Goal: Task Accomplishment & Management: Use online tool/utility

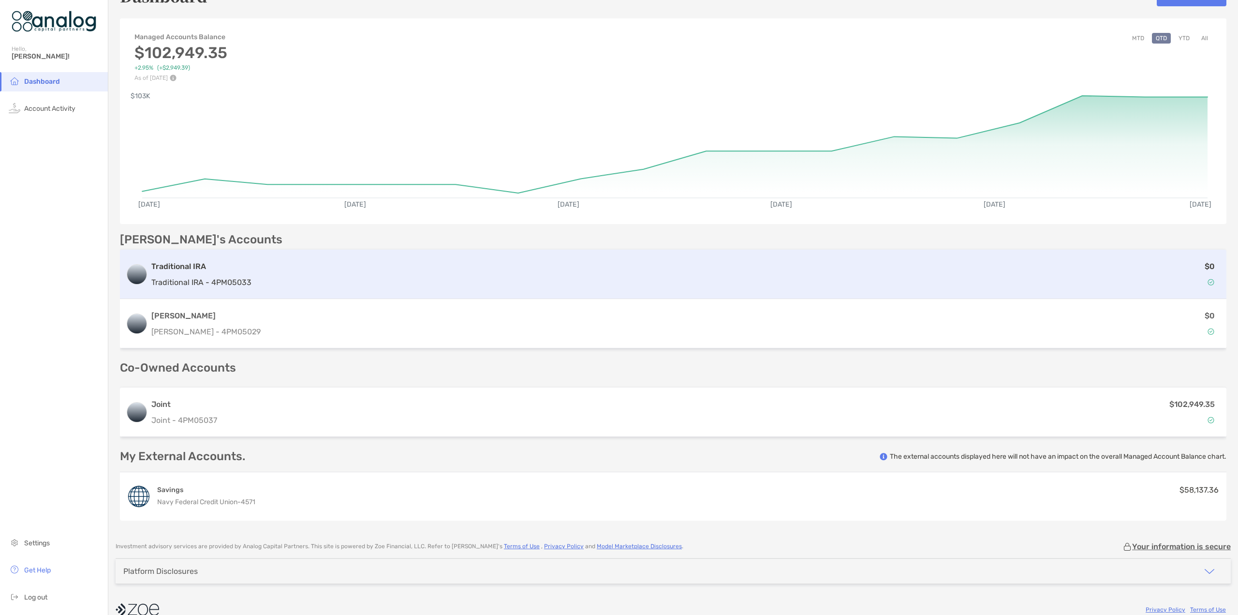
scroll to position [41, 0]
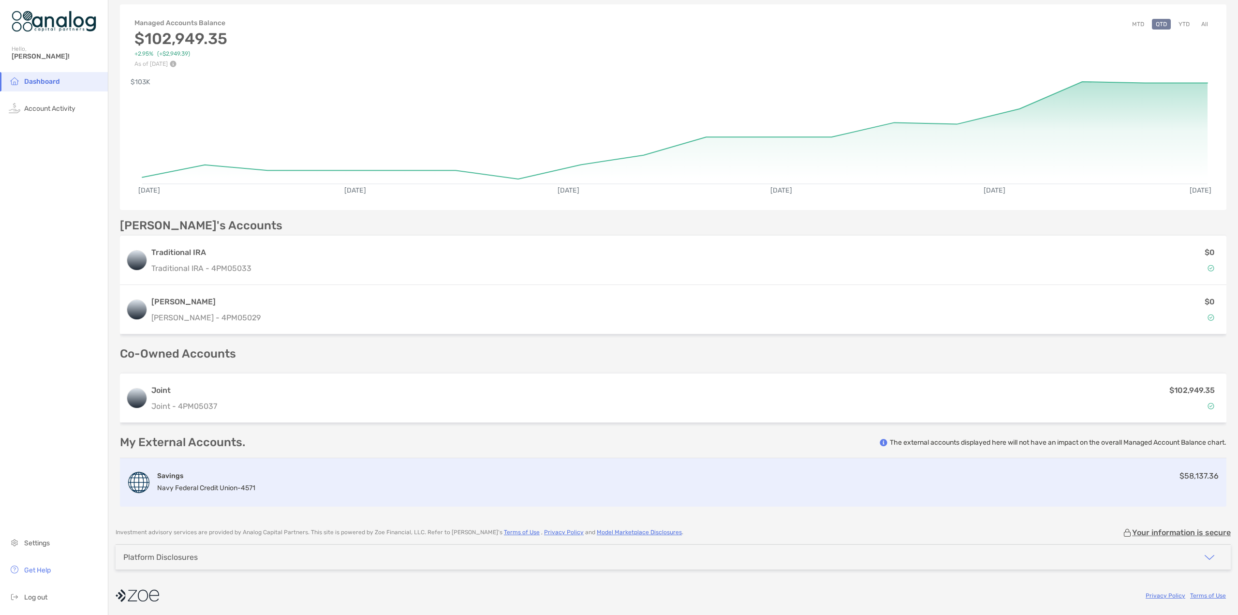
click at [179, 474] on h4 "Savings" at bounding box center [206, 475] width 98 height 9
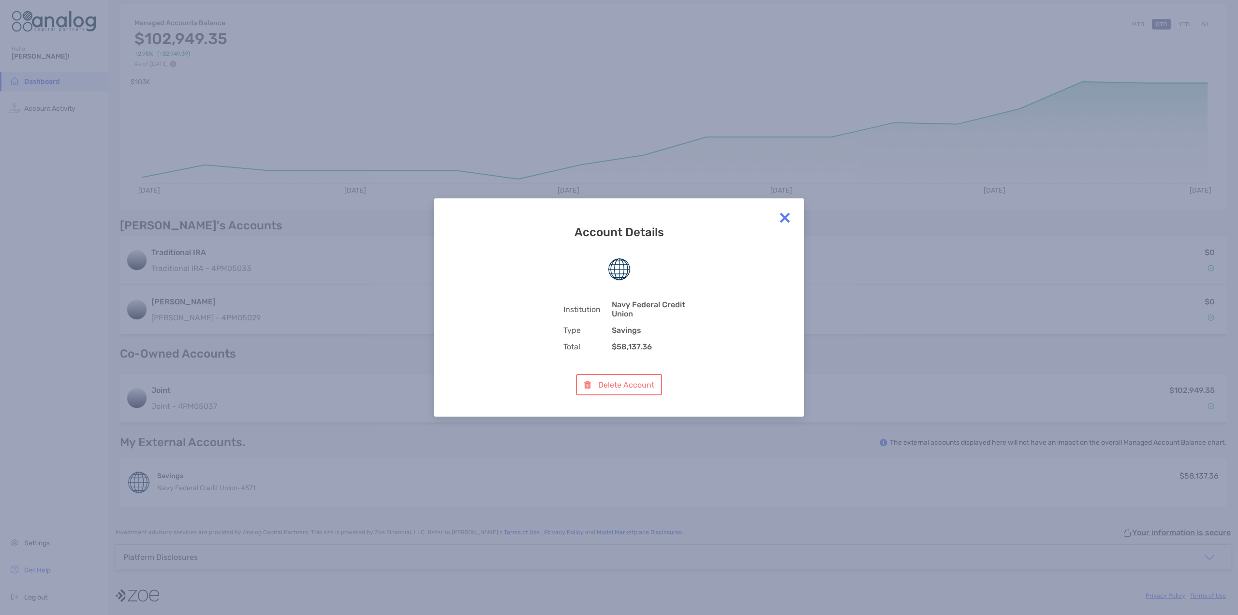
click at [782, 217] on img at bounding box center [784, 217] width 19 height 19
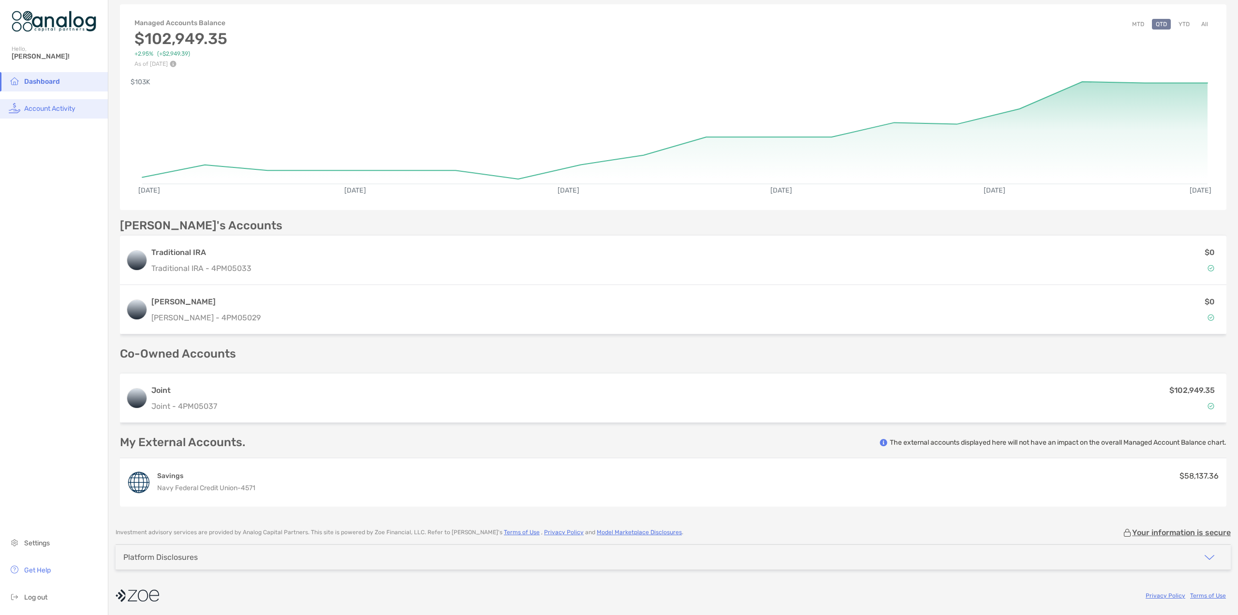
click at [55, 105] on span "Account Activity" at bounding box center [49, 108] width 51 height 8
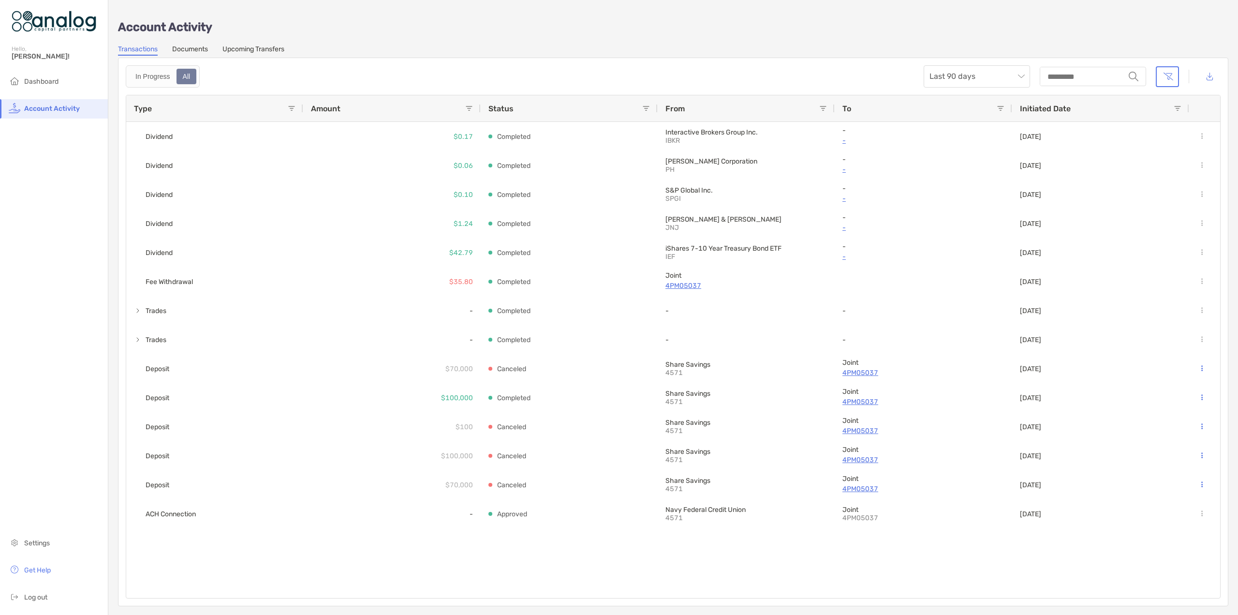
click at [259, 50] on link "Upcoming Transfers" at bounding box center [253, 50] width 62 height 11
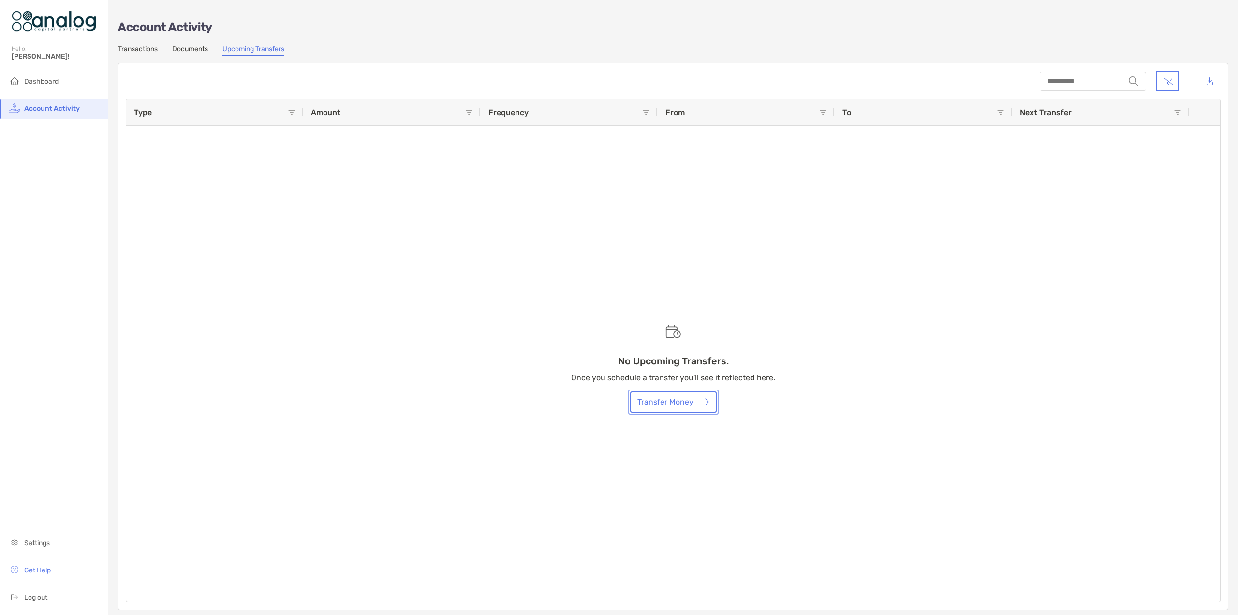
click at [671, 405] on button "Transfer Money" at bounding box center [673, 401] width 87 height 21
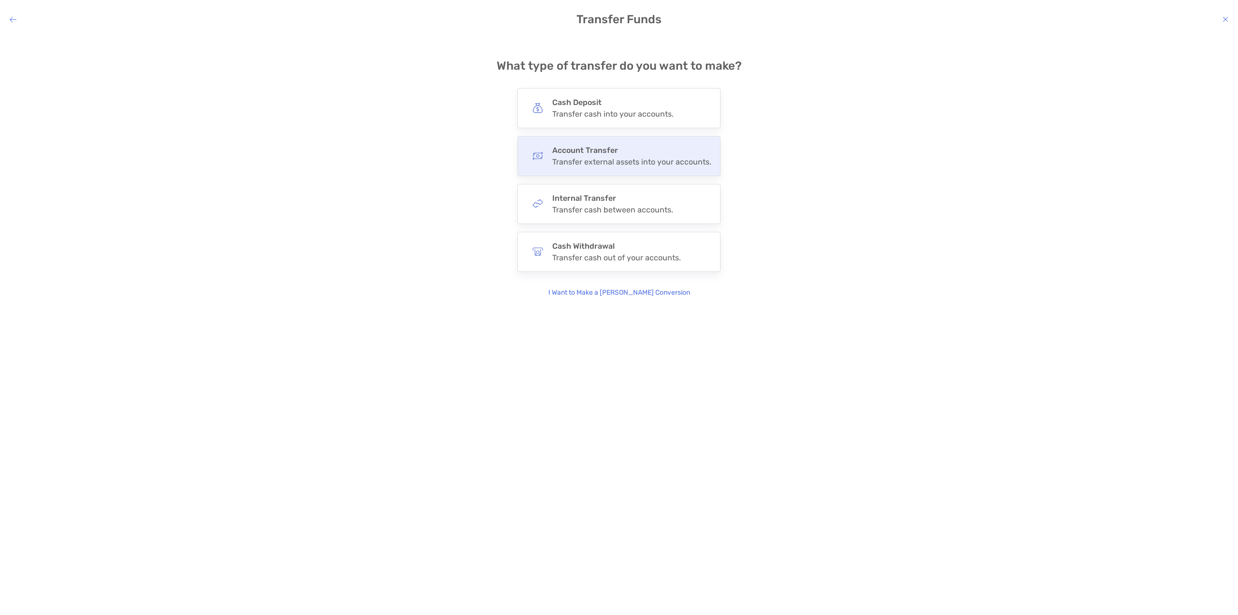
click at [600, 154] on h4 "Account Transfer" at bounding box center [631, 150] width 159 height 9
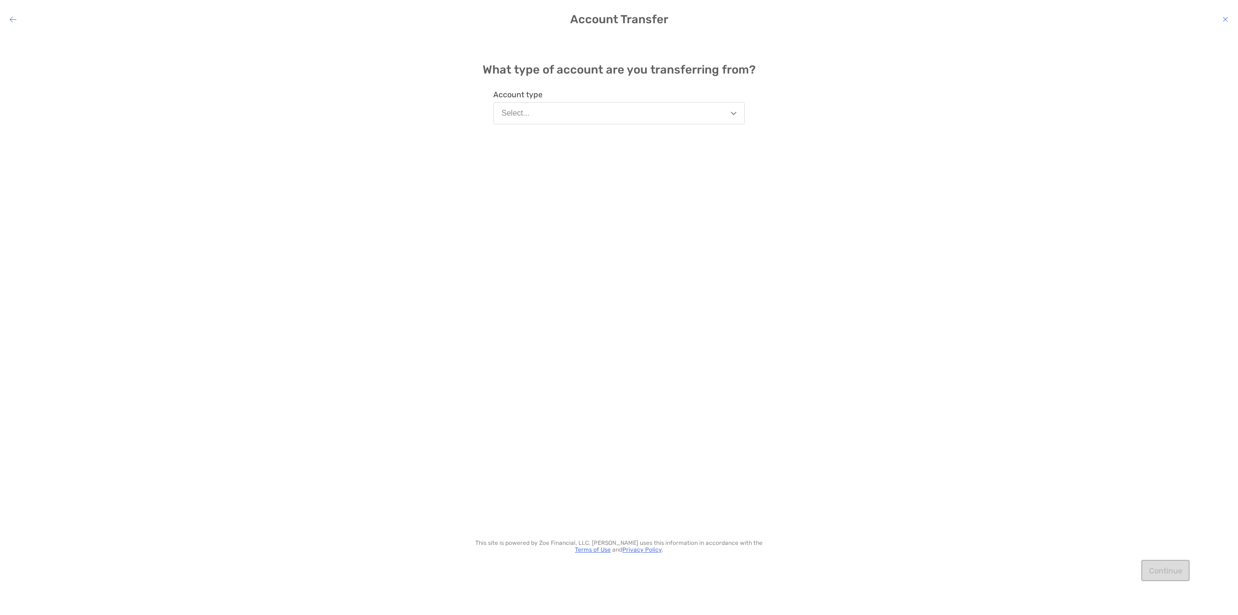
click at [602, 127] on div "What type of account are you transferring from? Account type Select... This sit…" at bounding box center [618, 298] width 291 height 509
click at [601, 117] on button "Select..." at bounding box center [618, 113] width 251 height 22
click at [833, 96] on div "What type of account are you transferring from? Account type Select... Benefici…" at bounding box center [619, 318] width 1238 height 564
click at [1226, 21] on icon "modal" at bounding box center [1226, 19] width 6 height 8
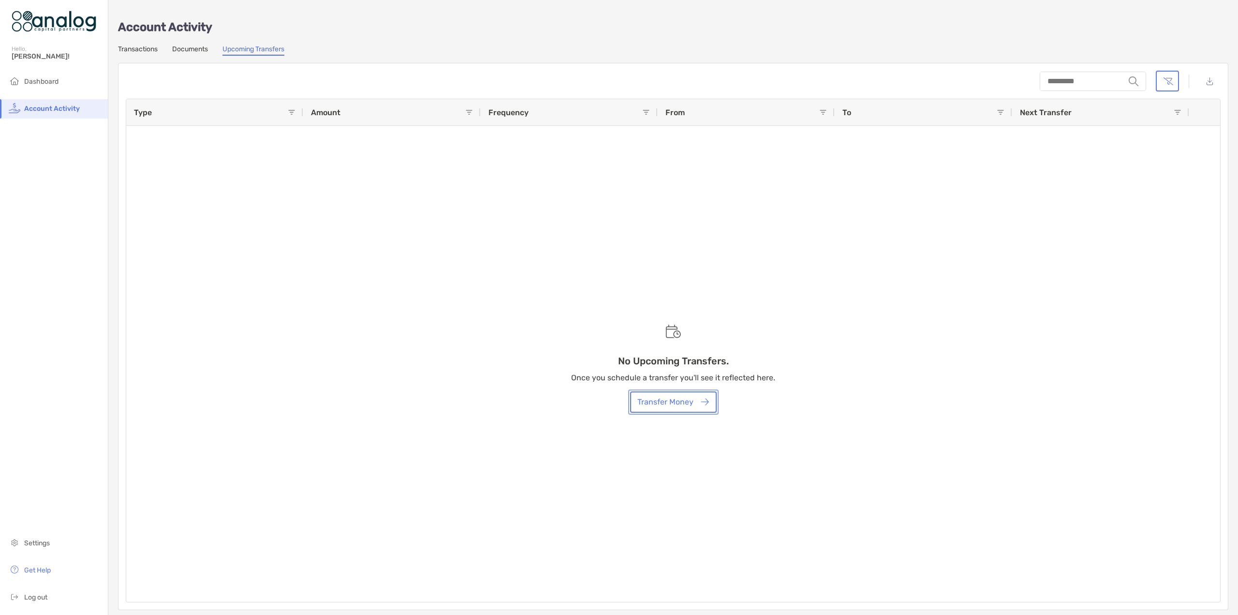
click at [672, 402] on button "Transfer Money" at bounding box center [673, 401] width 87 height 21
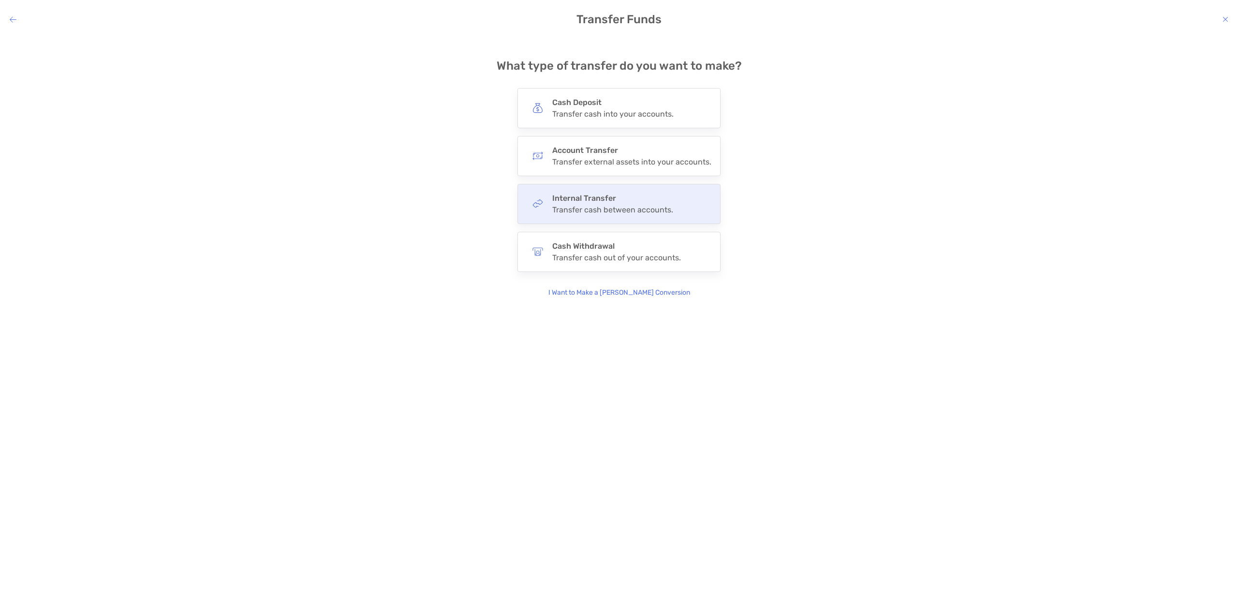
click at [590, 207] on div "Transfer cash between accounts." at bounding box center [612, 209] width 121 height 9
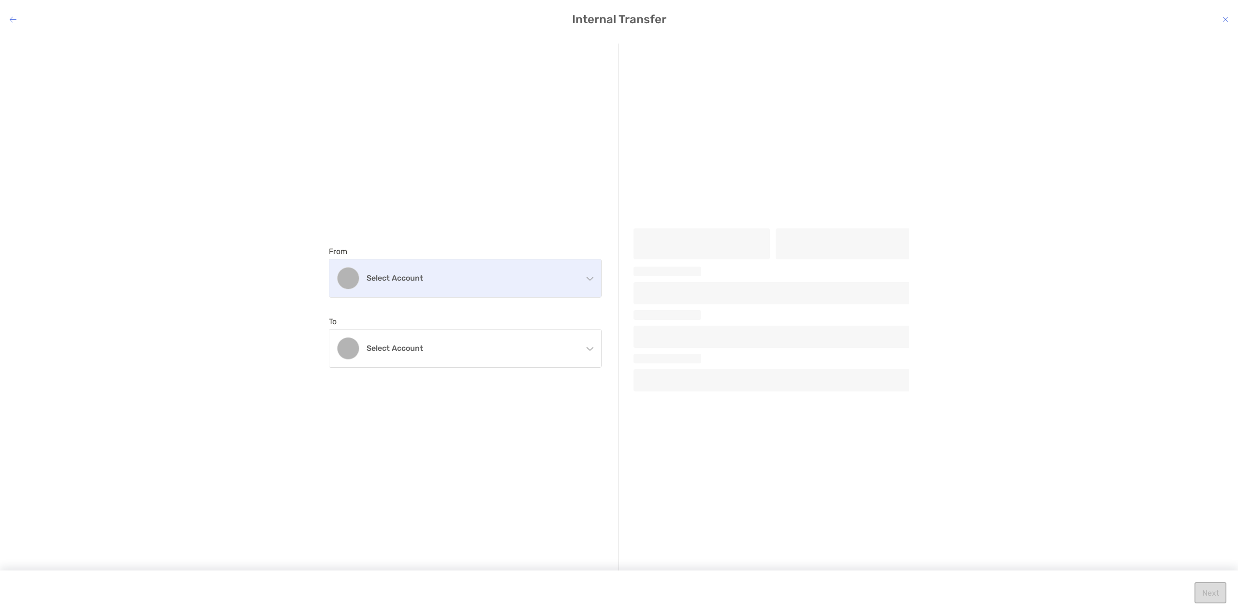
click at [465, 277] on h4 "Select account" at bounding box center [471, 277] width 209 height 9
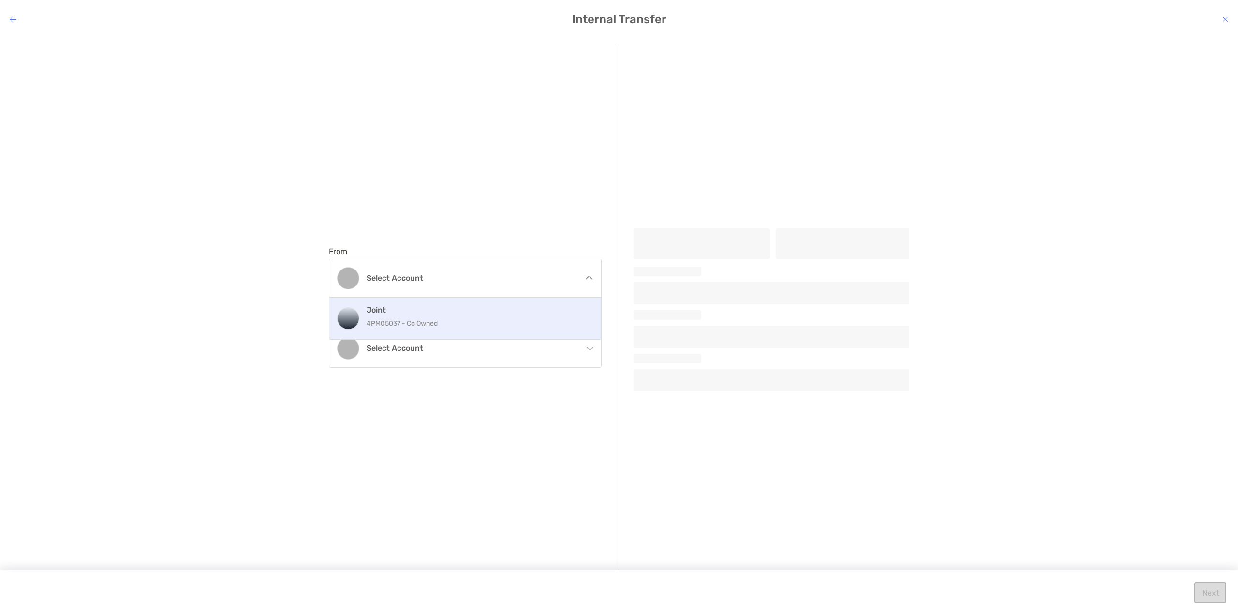
click at [418, 315] on div "Joint 4PM05037 - Co Owned" at bounding box center [476, 318] width 218 height 26
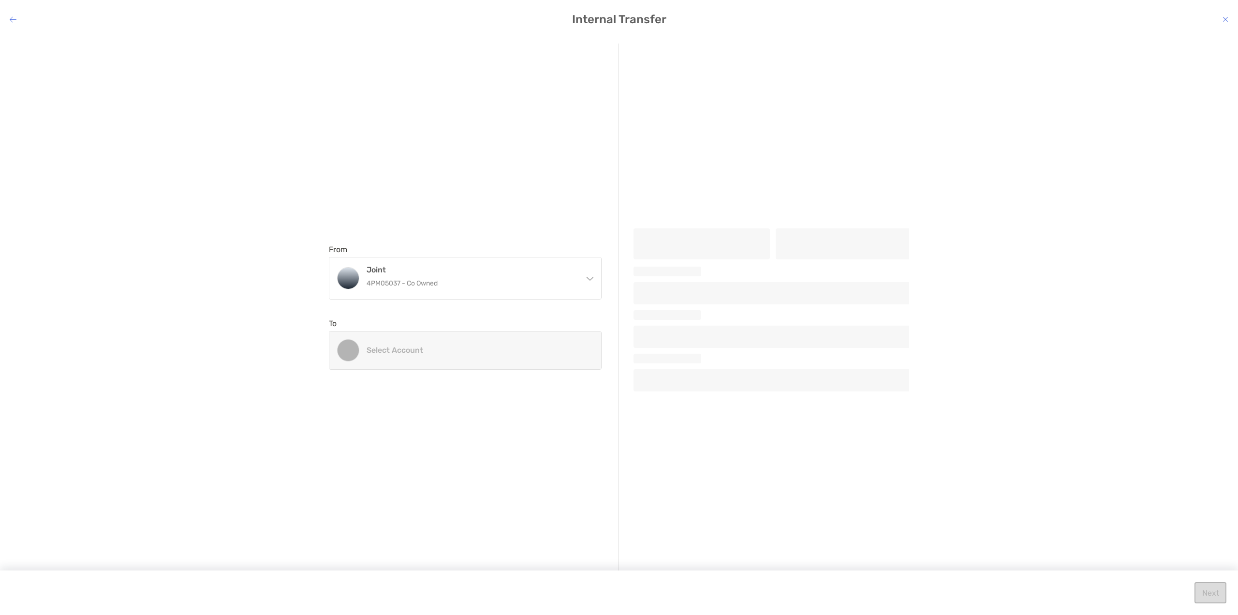
click at [436, 354] on h4 "Select account" at bounding box center [471, 349] width 209 height 9
click at [1225, 17] on icon "modal" at bounding box center [1226, 19] width 6 height 8
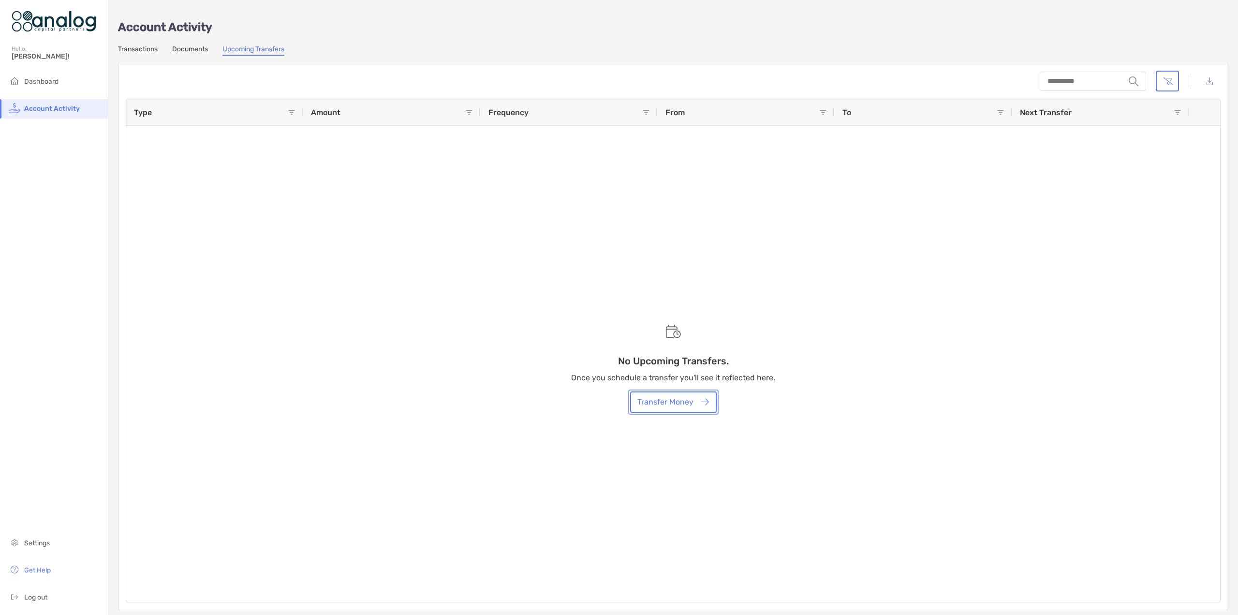
click at [664, 400] on button "Transfer Money" at bounding box center [673, 401] width 87 height 21
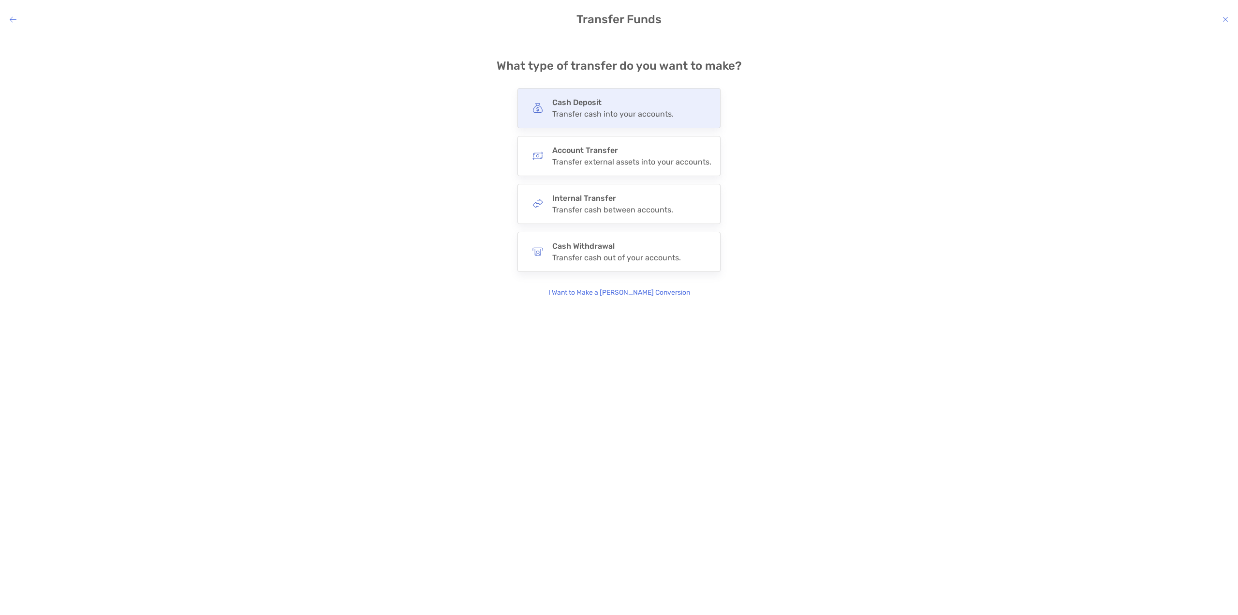
click at [580, 109] on div "Transfer cash into your accounts." at bounding box center [612, 113] width 121 height 9
click at [598, 109] on h4 "ACH (Instant transfer)" at bounding box center [631, 104] width 171 height 14
click at [0, 0] on input "***" at bounding box center [0, 0] width 0 height 0
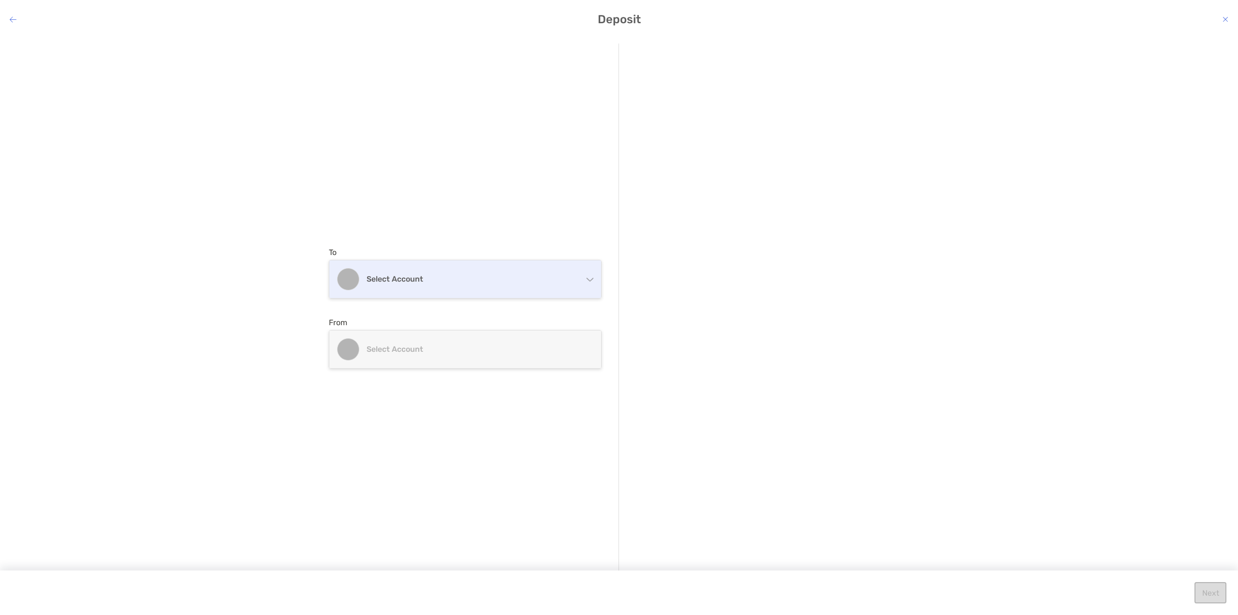
click at [454, 282] on h4 "Select account" at bounding box center [471, 278] width 209 height 9
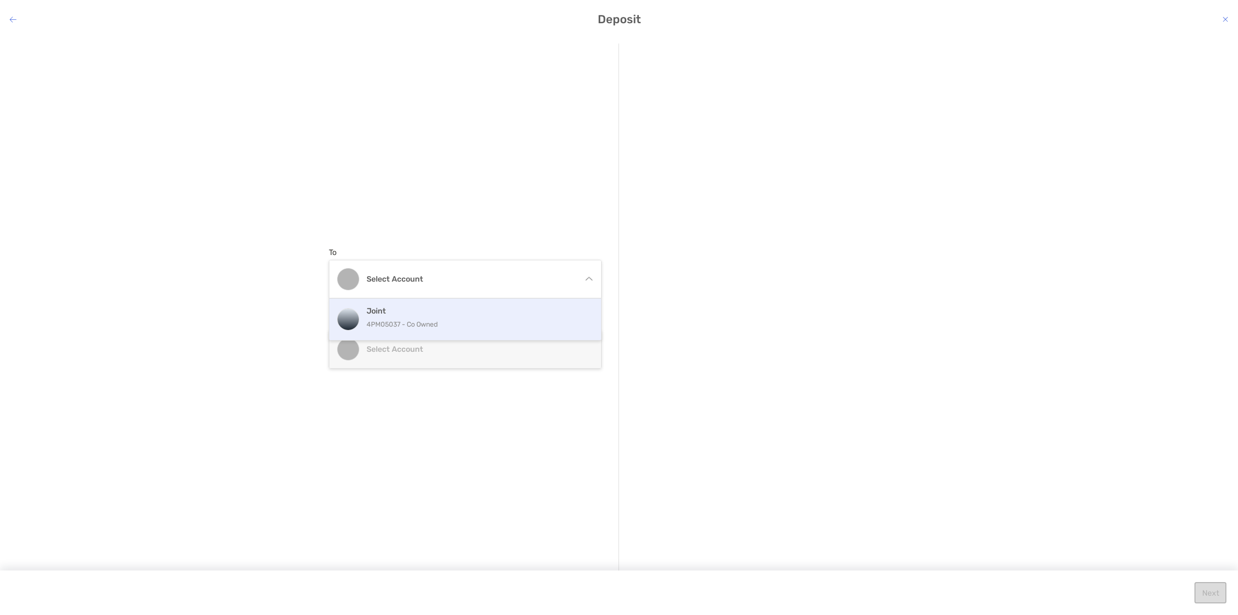
click at [417, 325] on p "4PM05037 - Co Owned" at bounding box center [476, 324] width 218 height 12
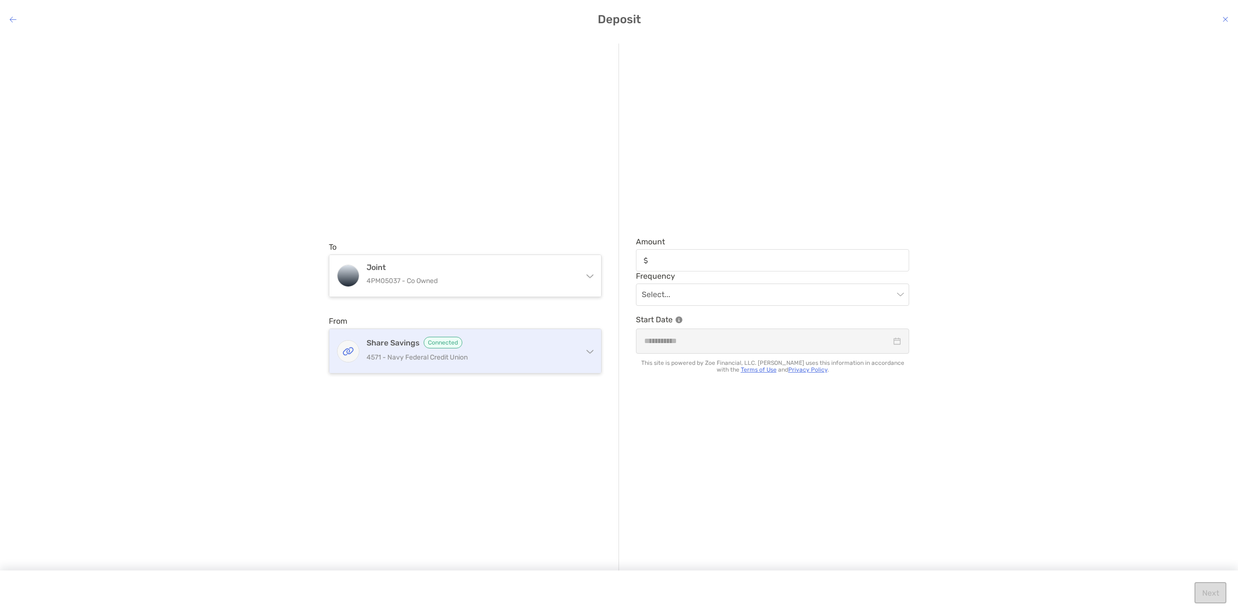
click at [481, 354] on p "4571 - Navy Federal Credit Union" at bounding box center [471, 357] width 209 height 12
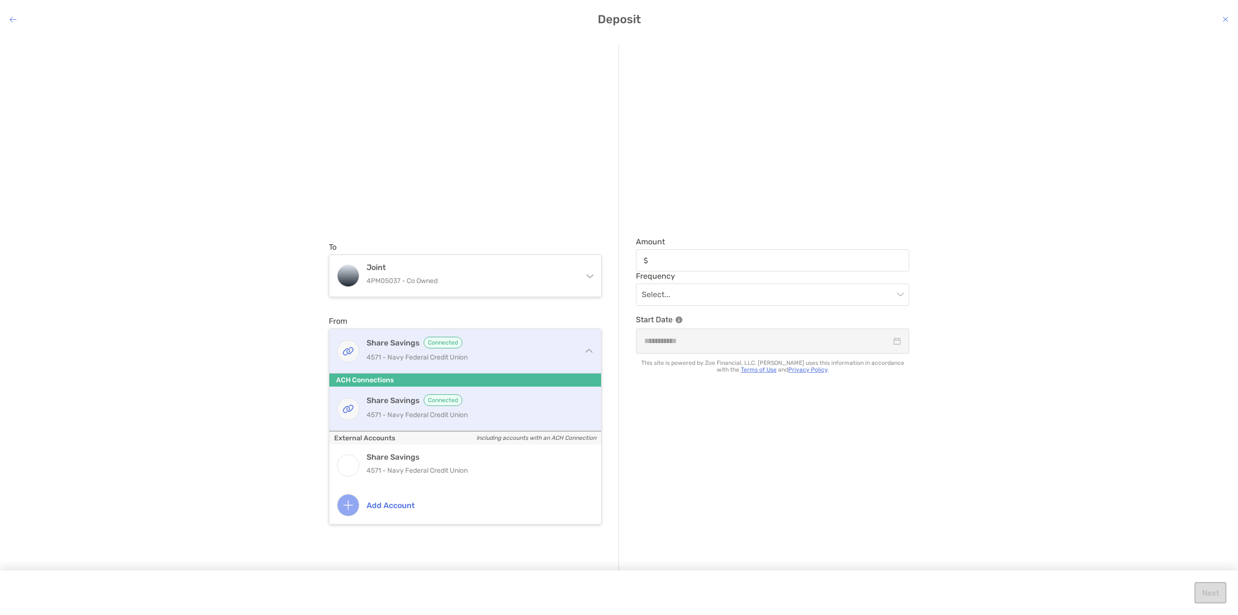
click at [494, 352] on p "4571 - Navy Federal Credit Union" at bounding box center [471, 357] width 209 height 12
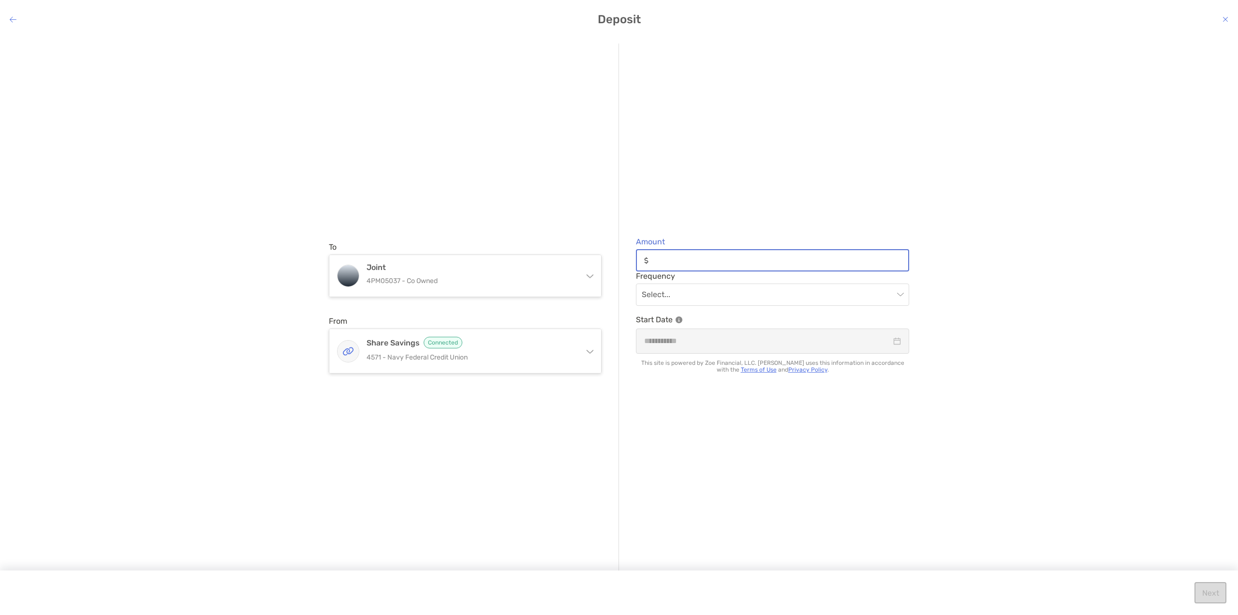
click at [683, 260] on input "Amount" at bounding box center [780, 260] width 256 height 8
type input "******"
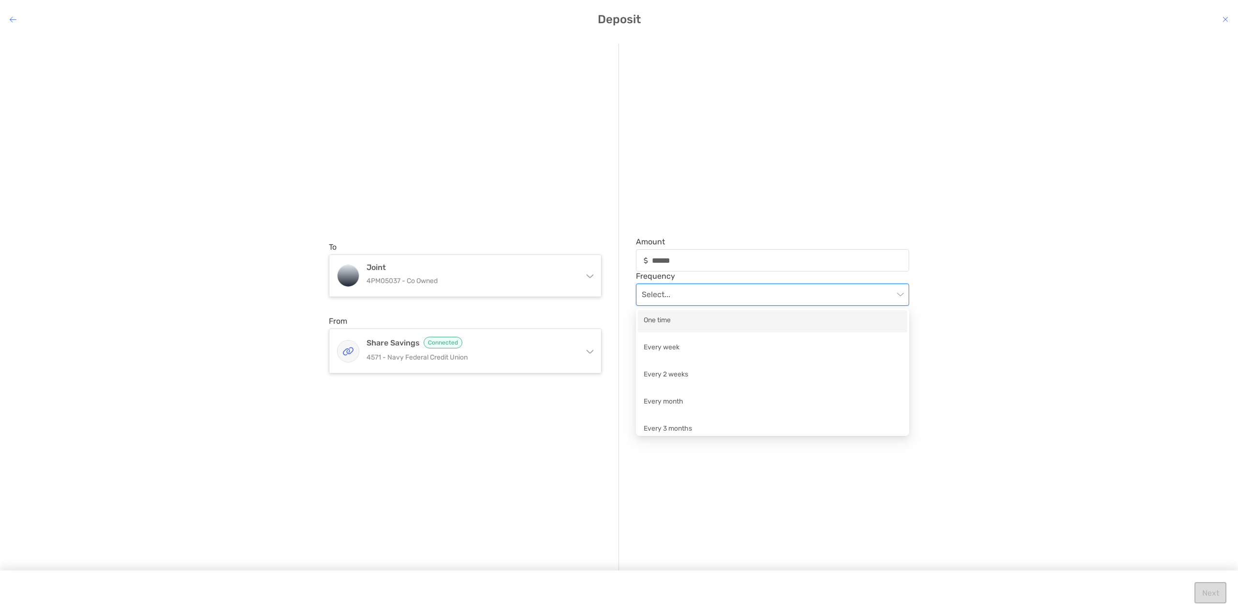
click at [694, 292] on input "modal" at bounding box center [768, 294] width 252 height 21
click at [666, 325] on div "One time" at bounding box center [773, 321] width 258 height 12
click at [694, 338] on input "modal" at bounding box center [767, 341] width 247 height 12
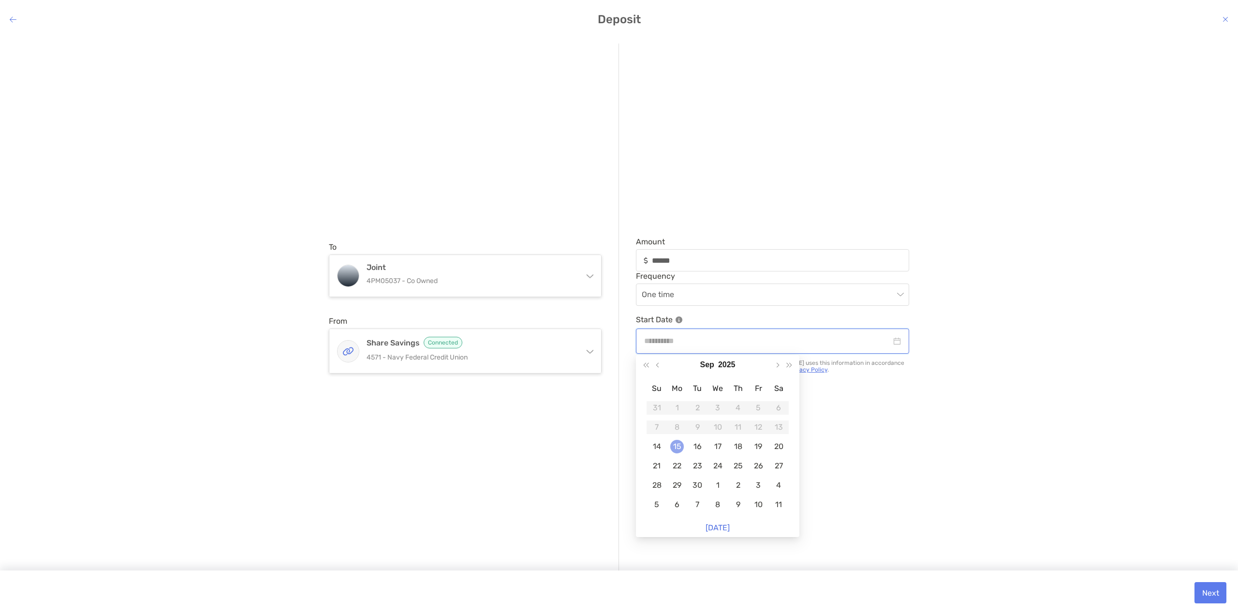
type input "**********"
click at [679, 445] on div "15" at bounding box center [677, 447] width 14 height 14
click at [1217, 590] on button "Next" at bounding box center [1211, 592] width 32 height 21
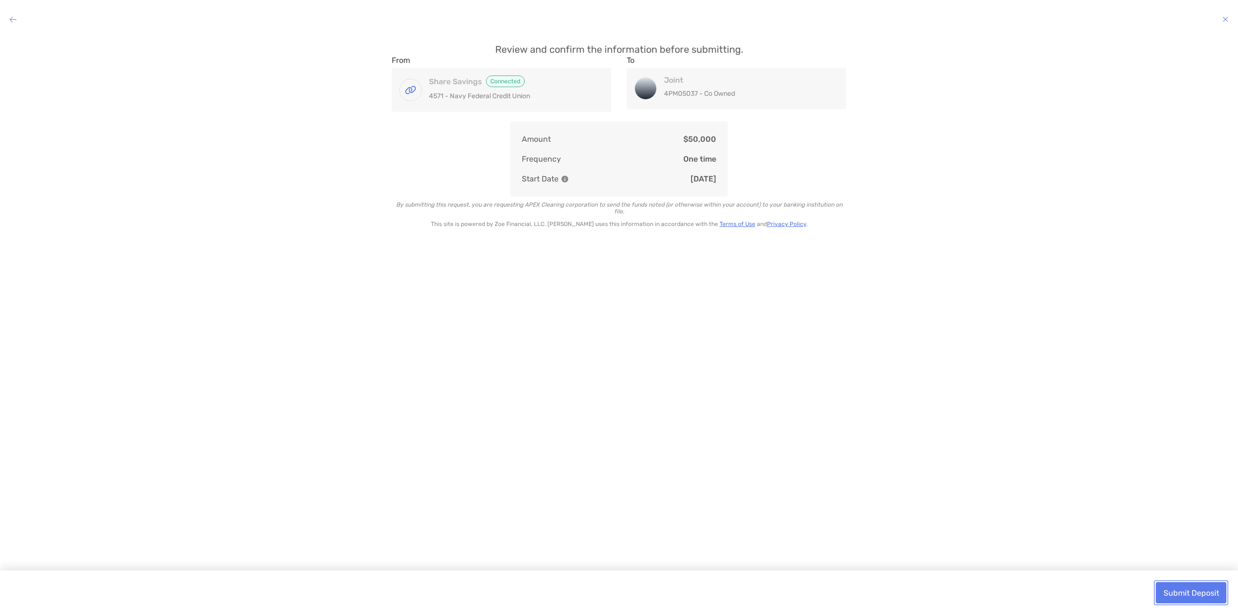
click at [1198, 588] on button "Submit Deposit" at bounding box center [1191, 592] width 71 height 21
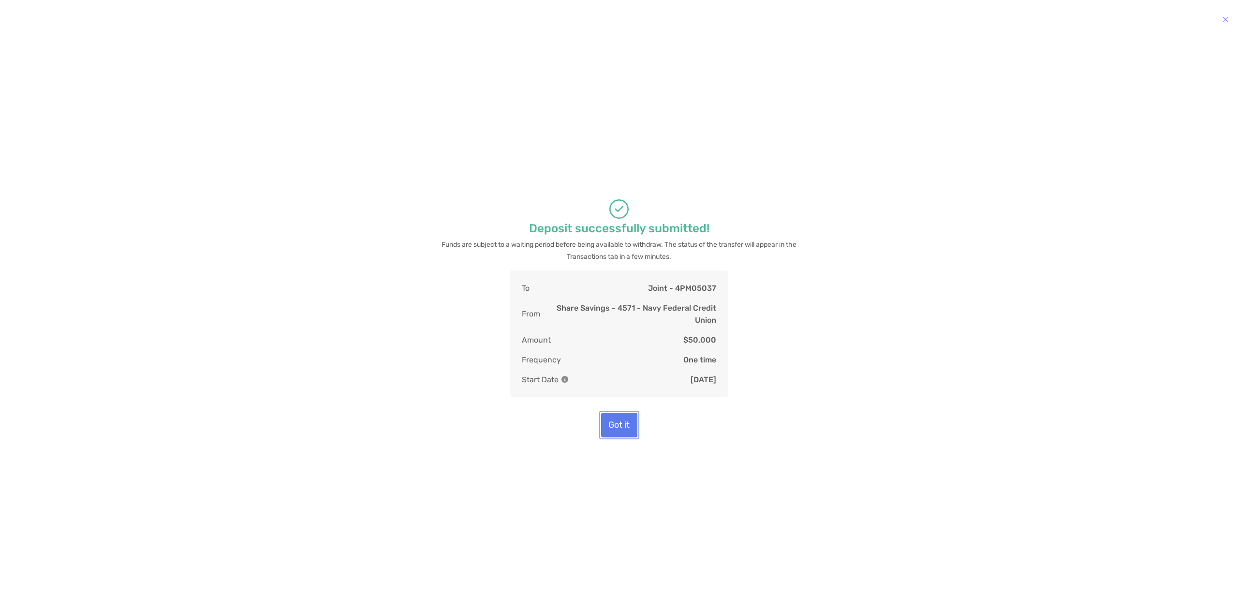
click at [620, 420] on button "Got it" at bounding box center [619, 425] width 36 height 25
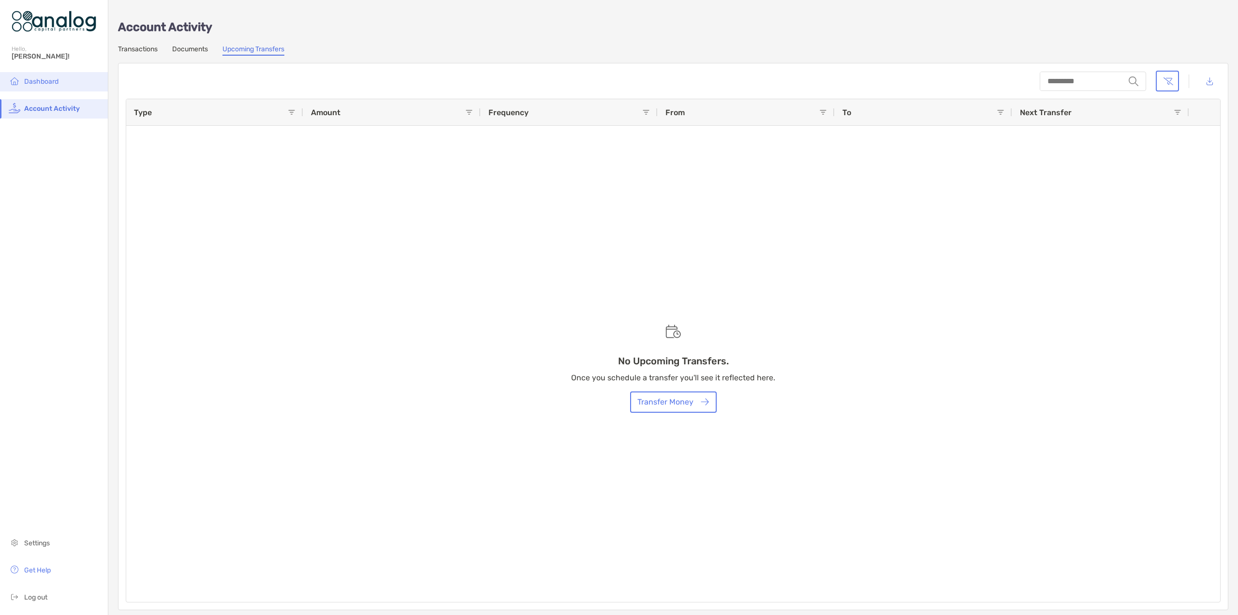
click at [36, 83] on span "Dashboard" at bounding box center [41, 81] width 34 height 8
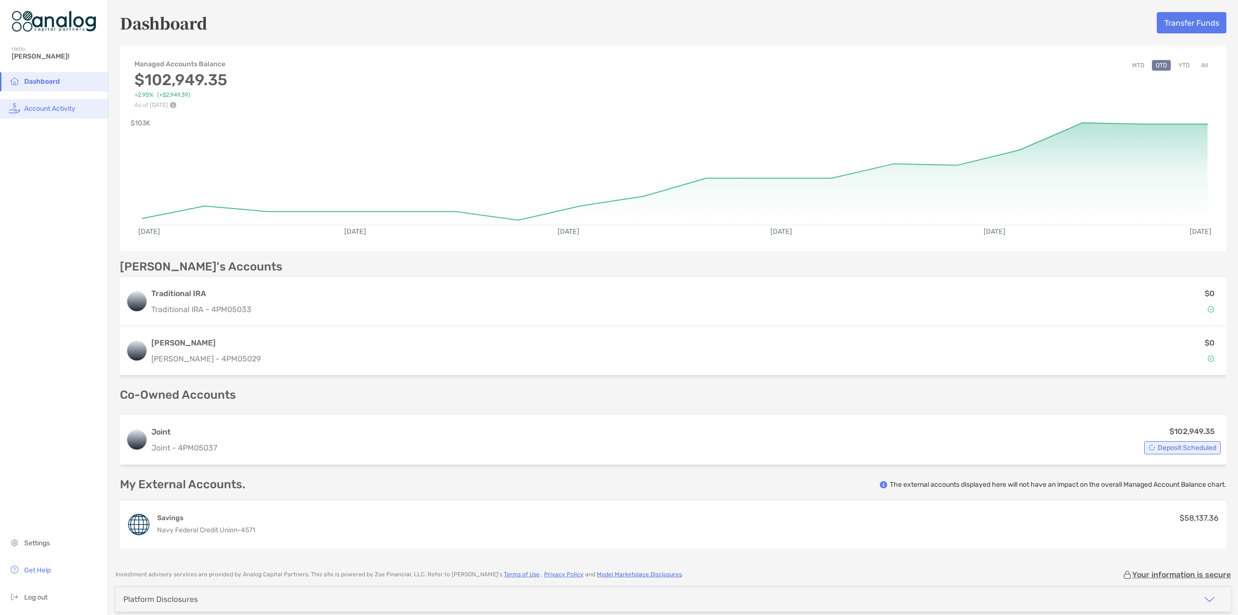
click at [54, 106] on span "Account Activity" at bounding box center [49, 108] width 51 height 8
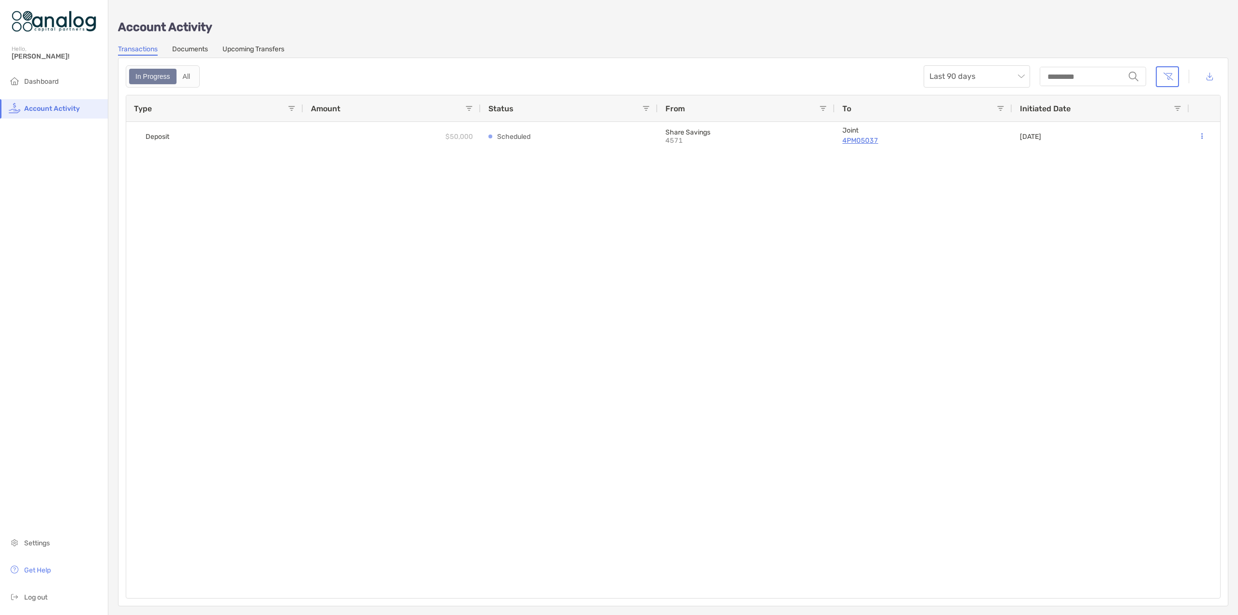
click at [192, 48] on link "Documents" at bounding box center [190, 50] width 36 height 11
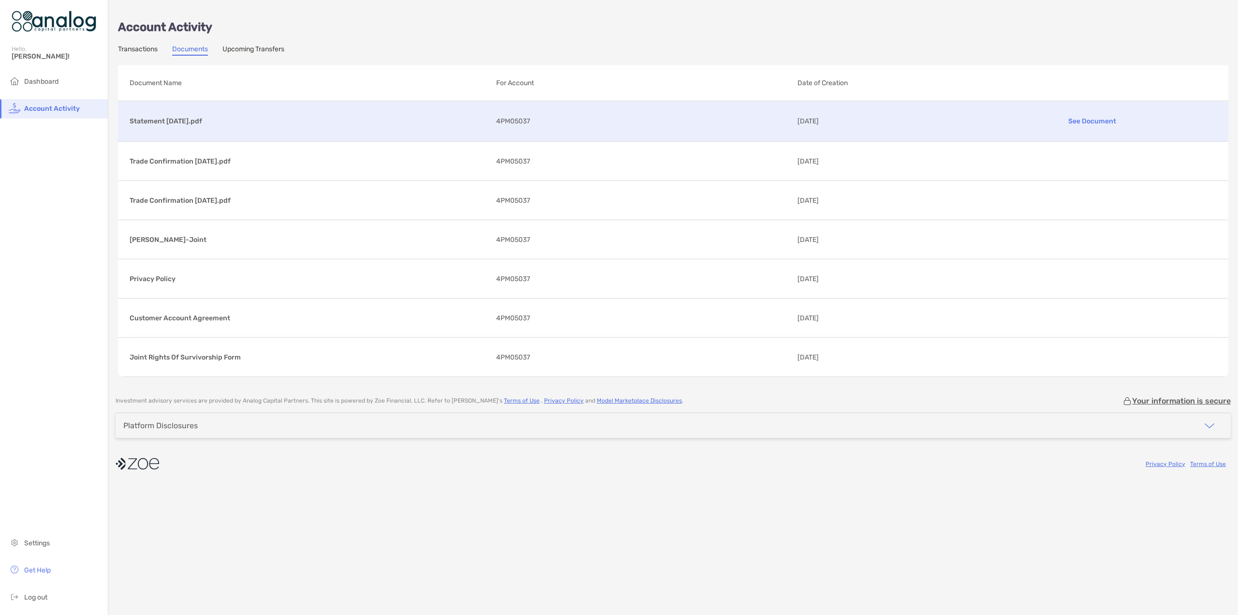
click at [1100, 120] on p "See Document" at bounding box center [1092, 121] width 249 height 17
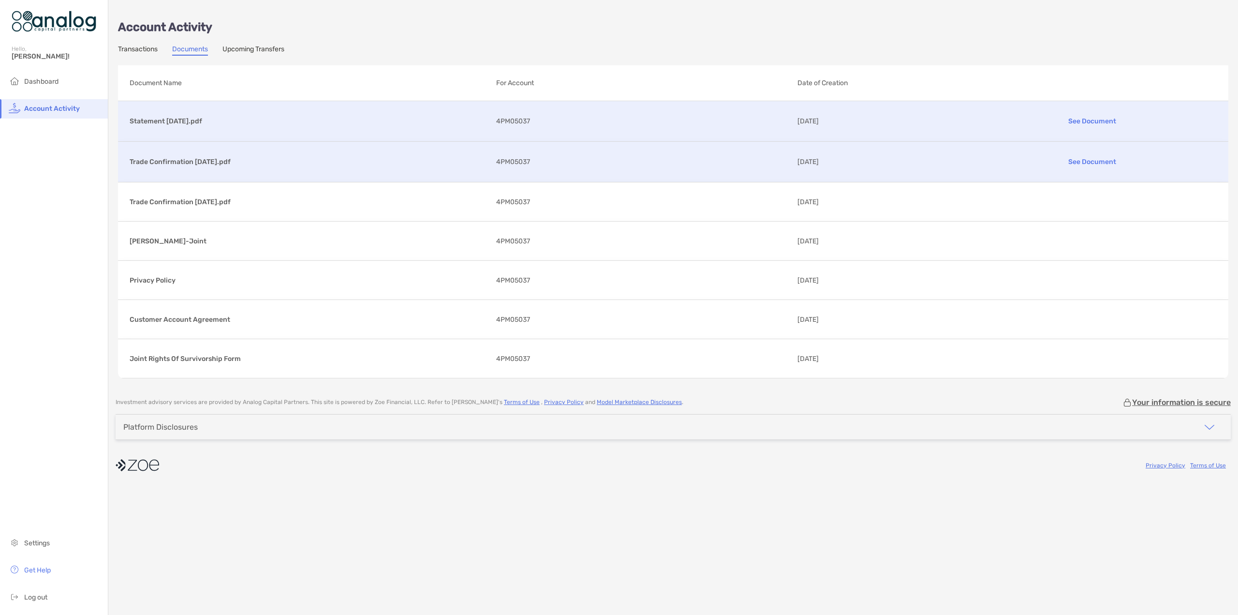
click at [303, 158] on p "Trade Confirmation [DATE].pdf" at bounding box center [309, 162] width 359 height 12
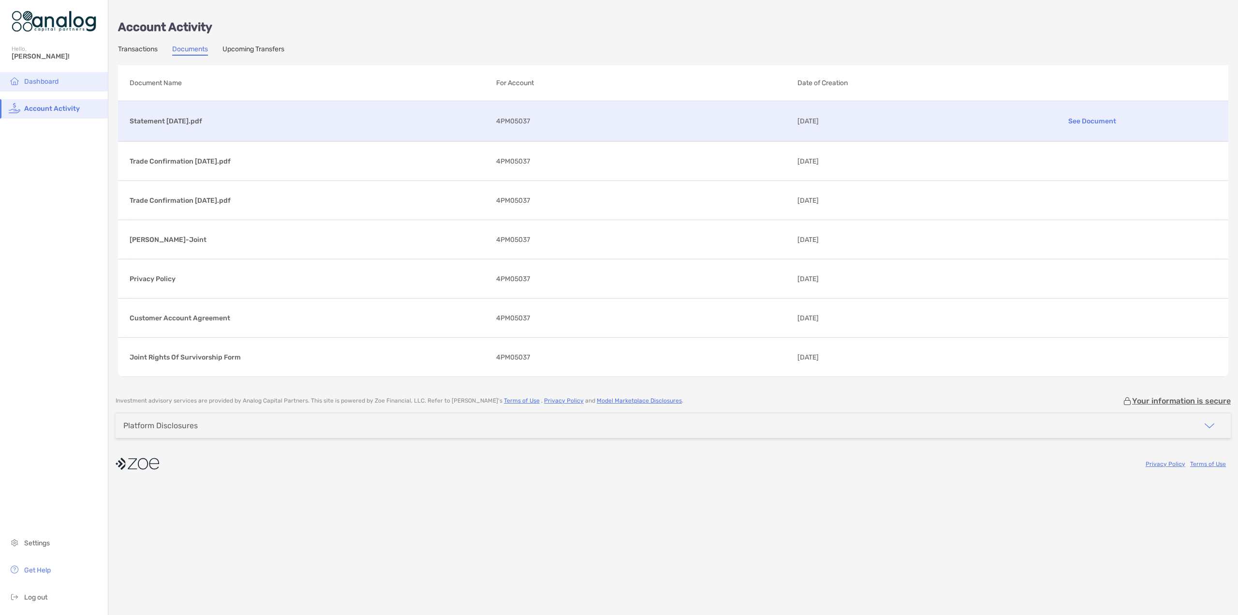
click at [53, 83] on span "Dashboard" at bounding box center [41, 81] width 34 height 8
